Goal: Task Accomplishment & Management: Manage account settings

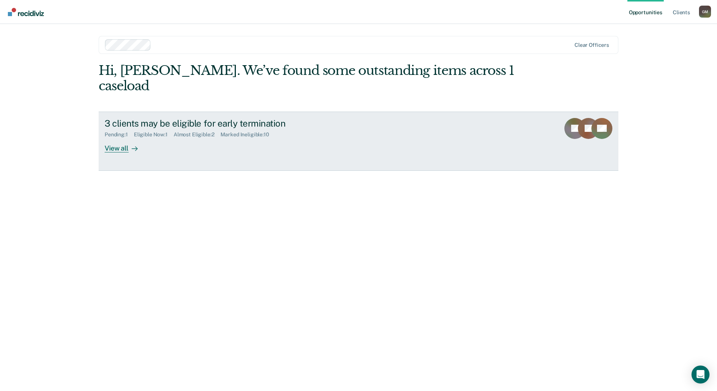
click at [130, 144] on div at bounding box center [133, 148] width 9 height 9
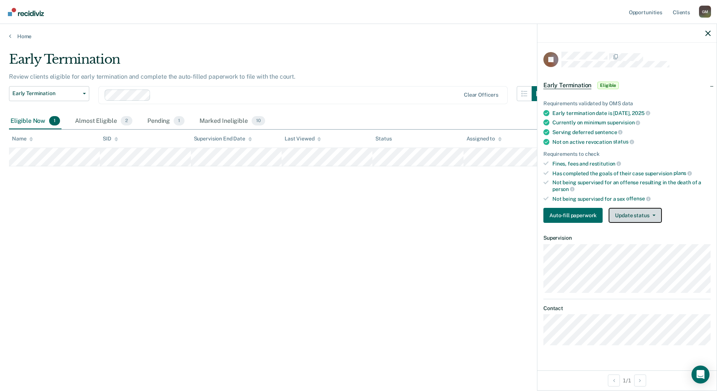
click at [637, 214] on button "Update status" at bounding box center [634, 215] width 53 height 15
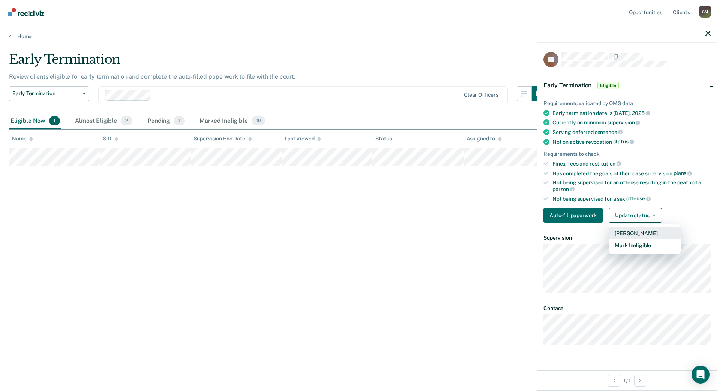
click at [639, 233] on button "[PERSON_NAME]" at bounding box center [644, 234] width 72 height 12
